Goal: Use online tool/utility: Use online tool/utility

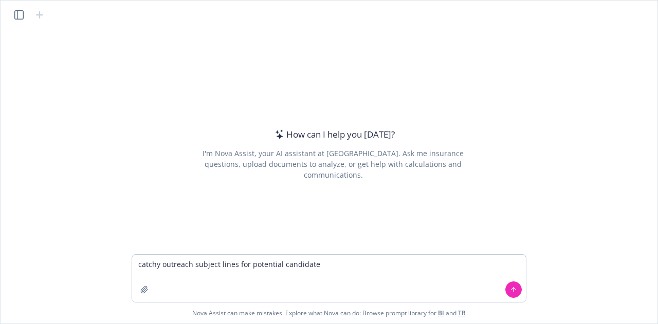
type textarea "catchy outreach subject lines for potential candidates"
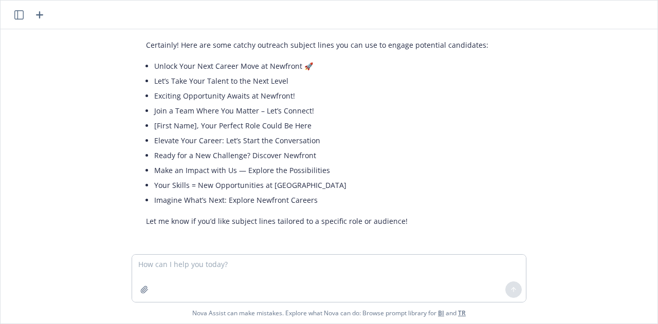
scroll to position [34, 0]
type textarea "rewrite with more focus on innovation"
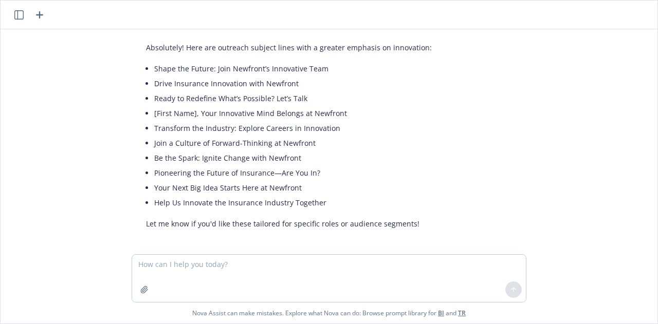
scroll to position [272, 0]
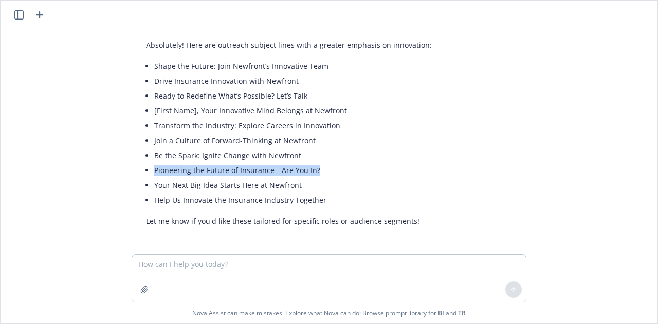
drag, startPoint x: 323, startPoint y: 171, endPoint x: 141, endPoint y: 168, distance: 181.5
click at [141, 168] on div "Absolutely! Here are outreach subject lines with a greater emphasis on innovati…" at bounding box center [289, 132] width 306 height 195
copy li "Pioneering the Future of Insurance—Are You In?"
